Goal: Register for event/course

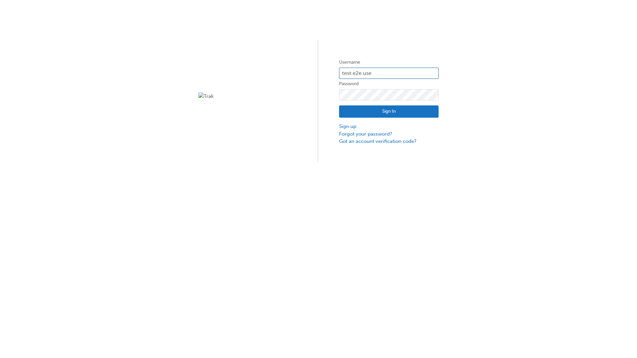
type input "test.e2e.user14"
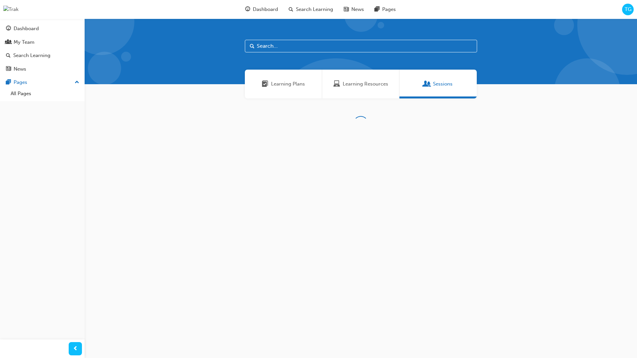
scroll to position [21, 0]
